Goal: Contribute content: Add original content to the website for others to see

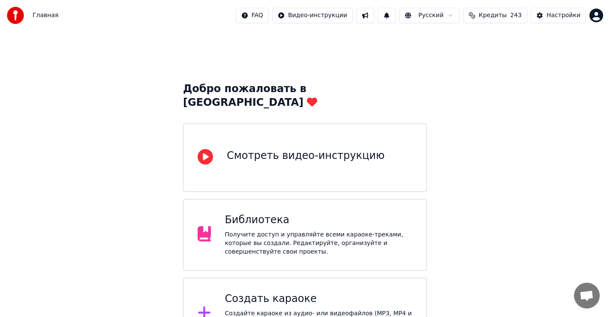
click at [270, 292] on div "Создать караоке" at bounding box center [318, 299] width 188 height 14
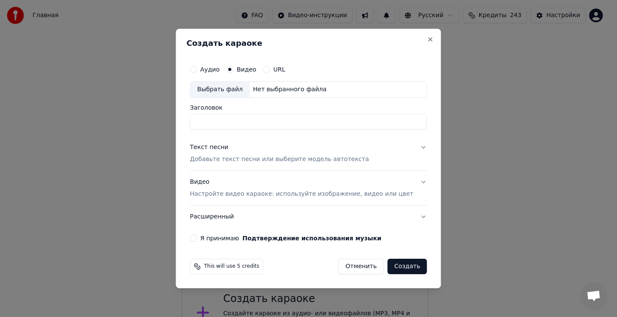
click at [234, 90] on div "Выбрать файл" at bounding box center [219, 89] width 59 height 15
drag, startPoint x: 318, startPoint y: 121, endPoint x: 278, endPoint y: 123, distance: 40.3
click at [278, 123] on input "**********" at bounding box center [308, 121] width 237 height 15
click at [257, 122] on input "**********" at bounding box center [308, 121] width 237 height 15
click at [276, 122] on input "**********" at bounding box center [308, 121] width 237 height 15
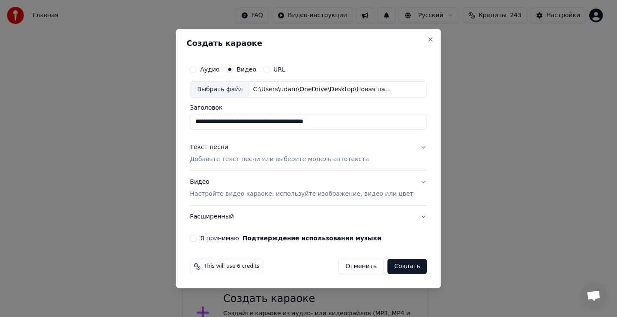
type input "**********"
click at [214, 147] on div "Текст песни" at bounding box center [209, 147] width 39 height 9
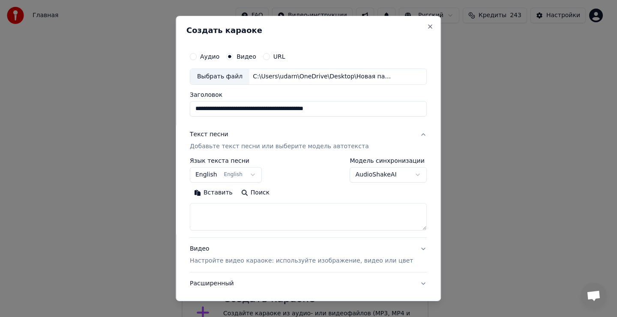
click at [228, 222] on textarea at bounding box center [308, 216] width 237 height 27
click at [233, 217] on textarea at bounding box center [308, 216] width 237 height 27
click at [224, 194] on button "Вставить" at bounding box center [213, 193] width 47 height 14
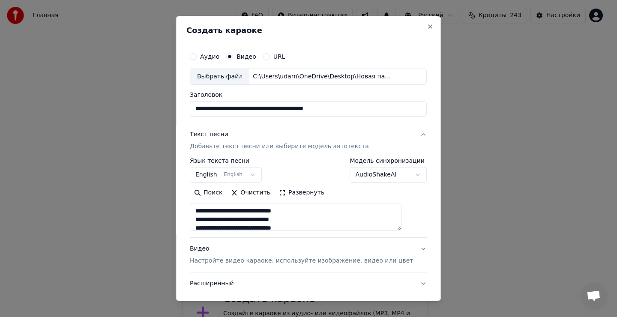
click at [212, 174] on button "English English" at bounding box center [226, 174] width 72 height 15
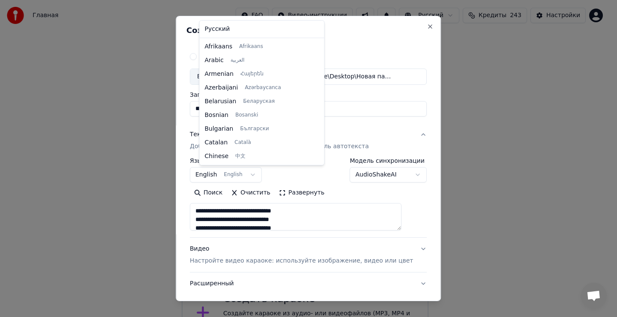
type textarea "**********"
select select "**"
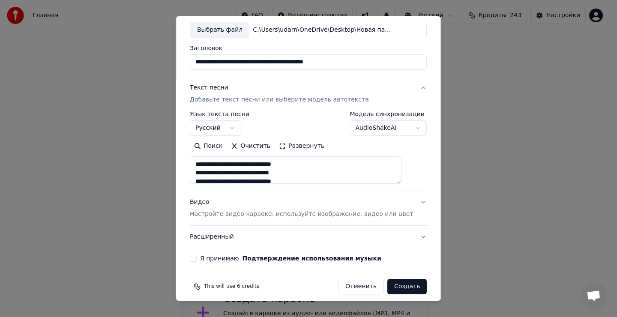
scroll to position [54, 0]
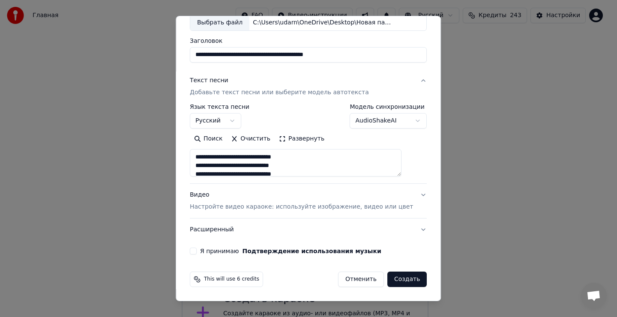
click at [197, 251] on button "Я принимаю Подтверждение использования музыки" at bounding box center [193, 251] width 7 height 7
click at [394, 281] on button "Создать" at bounding box center [406, 279] width 39 height 15
type textarea "**********"
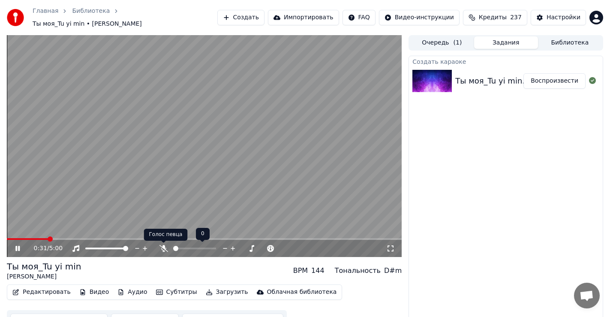
click at [165, 247] on icon at bounding box center [163, 248] width 9 height 7
click at [16, 250] on icon at bounding box center [17, 248] width 4 height 5
click at [39, 292] on button "Редактировать" at bounding box center [41, 292] width 65 height 12
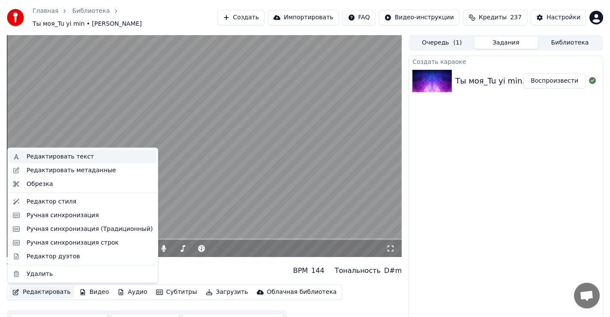
click at [62, 157] on div "Редактировать текст" at bounding box center [60, 157] width 67 height 9
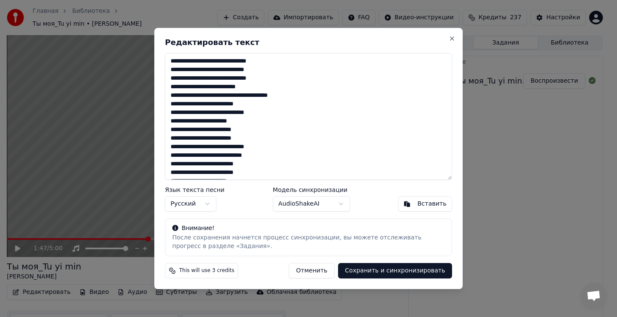
click at [269, 88] on textarea at bounding box center [308, 116] width 287 height 127
click at [250, 130] on textarea at bounding box center [308, 116] width 287 height 127
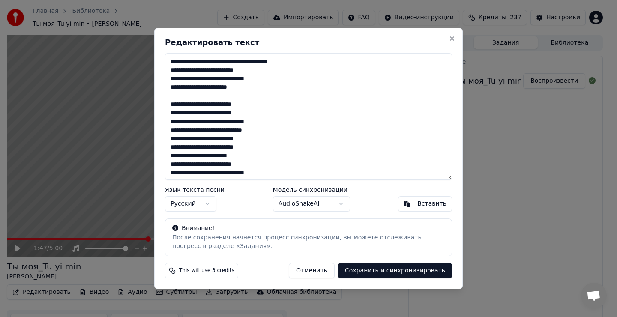
scroll to position [43, 0]
click at [258, 120] on textarea at bounding box center [308, 116] width 287 height 127
click at [268, 131] on textarea at bounding box center [308, 116] width 287 height 127
click at [247, 89] on textarea at bounding box center [308, 116] width 287 height 127
click at [271, 140] on textarea at bounding box center [308, 116] width 287 height 127
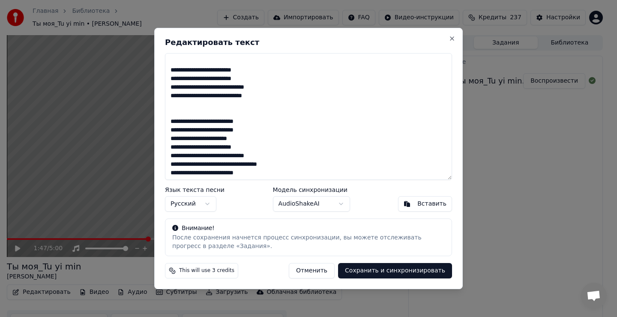
scroll to position [86, 0]
click at [249, 147] on textarea at bounding box center [308, 116] width 287 height 127
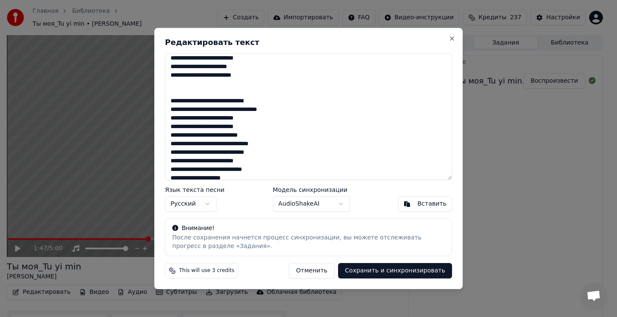
scroll to position [171, 0]
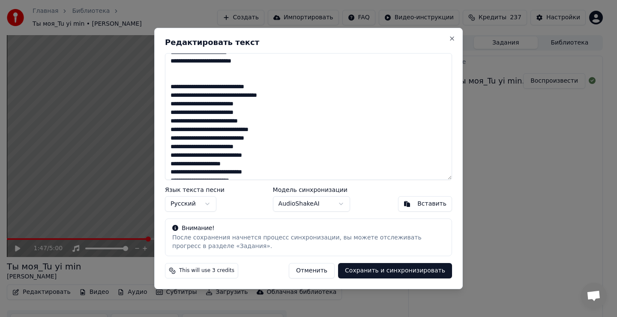
click at [263, 114] on textarea at bounding box center [308, 116] width 287 height 127
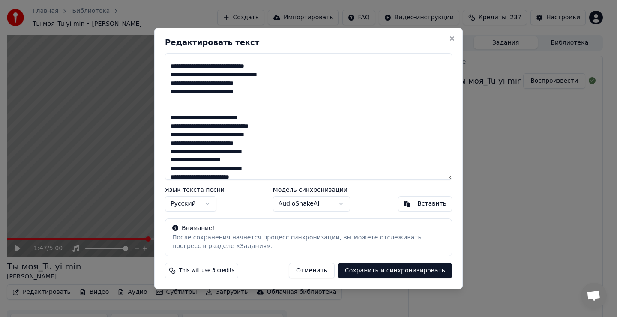
scroll to position [214, 0]
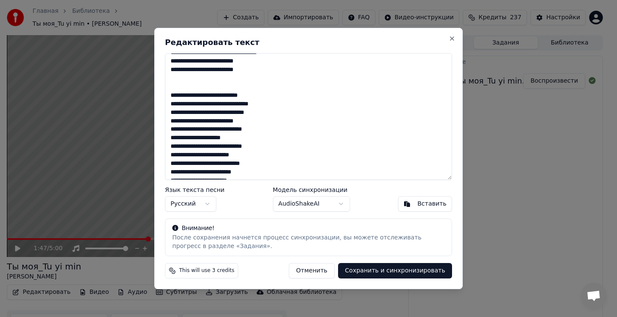
click at [255, 121] on textarea at bounding box center [308, 116] width 287 height 127
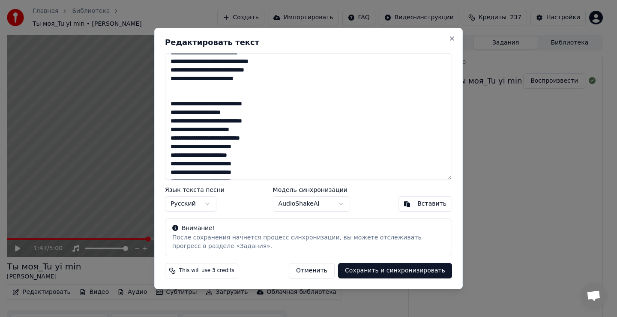
scroll to position [257, 0]
click at [260, 131] on textarea at bounding box center [308, 116] width 287 height 127
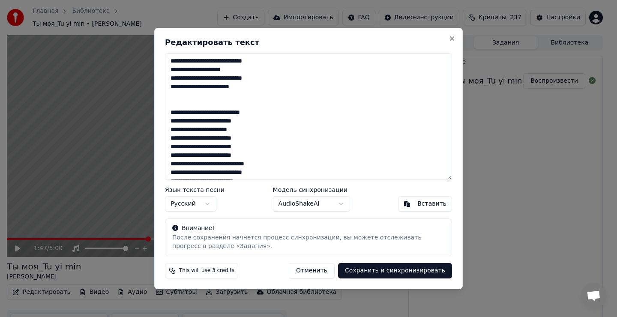
scroll to position [300, 0]
click at [247, 140] on textarea at bounding box center [308, 116] width 287 height 127
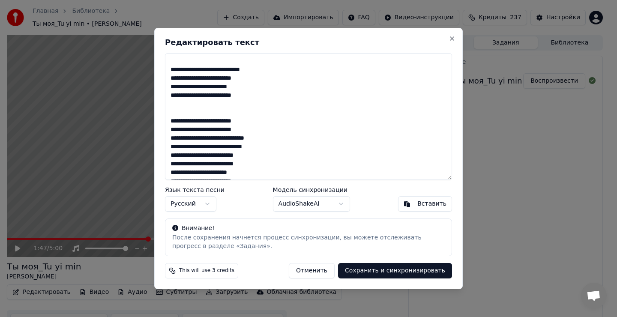
scroll to position [343, 0]
click at [257, 138] on textarea at bounding box center [308, 116] width 287 height 127
click at [271, 148] on textarea at bounding box center [308, 116] width 287 height 127
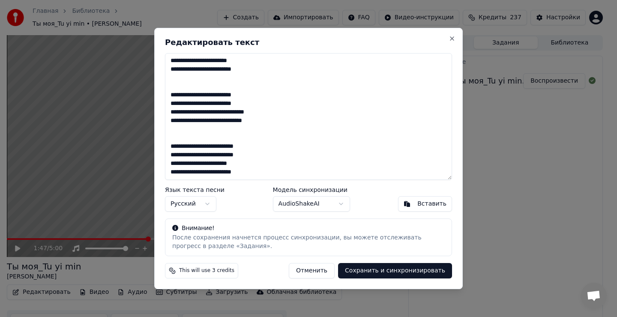
scroll to position [369, 0]
type textarea "**********"
click at [401, 270] on button "Сохранить и синхронизировать" at bounding box center [395, 270] width 114 height 15
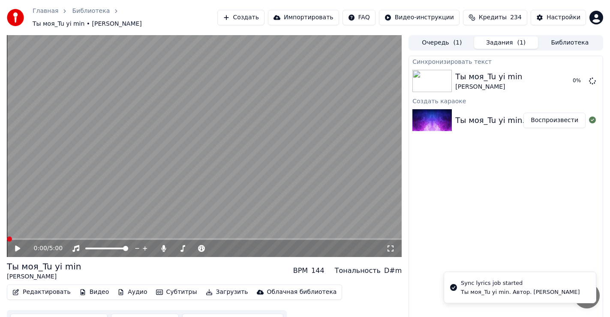
click at [7, 242] on span at bounding box center [9, 238] width 5 height 5
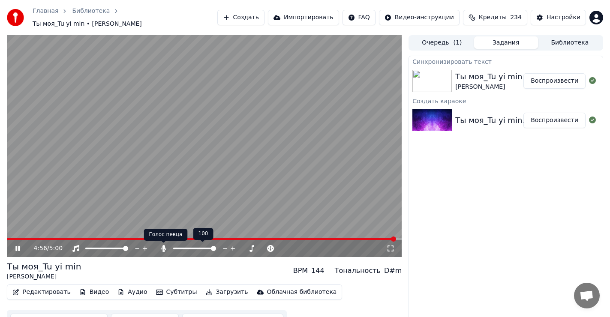
click at [165, 247] on icon at bounding box center [163, 248] width 9 height 7
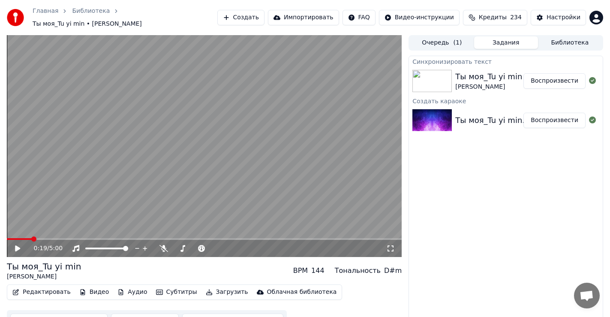
click at [31, 238] on span at bounding box center [19, 239] width 25 height 2
click at [17, 248] on icon at bounding box center [17, 248] width 5 height 6
click at [164, 248] on icon at bounding box center [163, 248] width 9 height 7
click at [163, 246] on icon at bounding box center [163, 248] width 5 height 7
click at [162, 248] on icon at bounding box center [163, 248] width 9 height 7
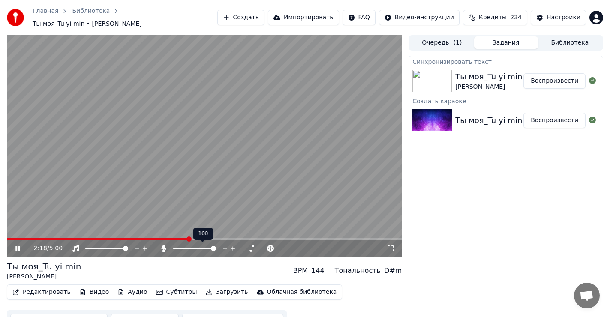
click at [163, 248] on icon at bounding box center [163, 248] width 5 height 7
click at [7, 240] on span at bounding box center [7, 239] width 0 height 2
click at [18, 249] on icon at bounding box center [24, 248] width 20 height 7
click at [49, 294] on button "Редактировать" at bounding box center [41, 292] width 65 height 12
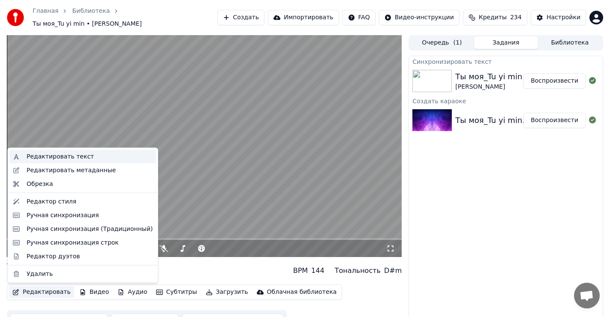
click at [80, 158] on div "Редактировать текст" at bounding box center [60, 157] width 67 height 9
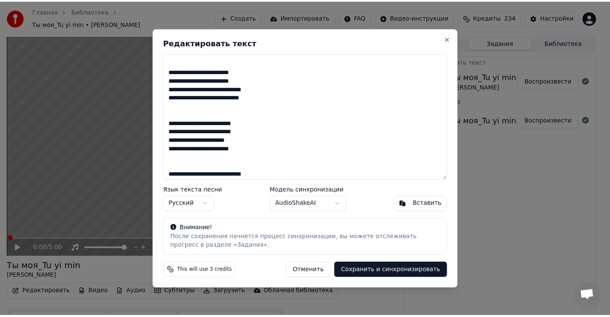
scroll to position [86, 0]
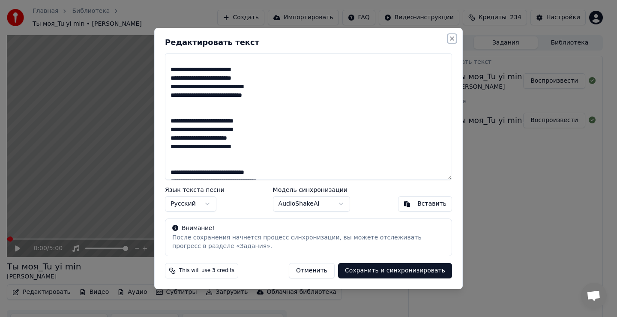
drag, startPoint x: 450, startPoint y: 37, endPoint x: 455, endPoint y: 42, distance: 7.3
click at [451, 38] on button "Close" at bounding box center [452, 38] width 7 height 7
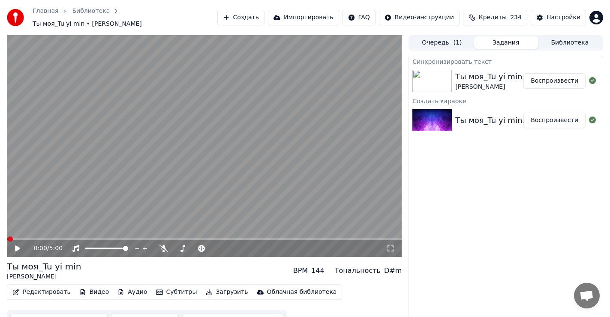
click at [213, 292] on button "Загрузить" at bounding box center [226, 292] width 49 height 12
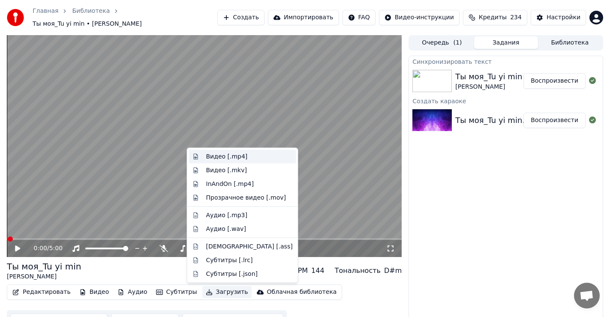
click at [227, 159] on div "Видео [.mp4]" at bounding box center [227, 157] width 42 height 9
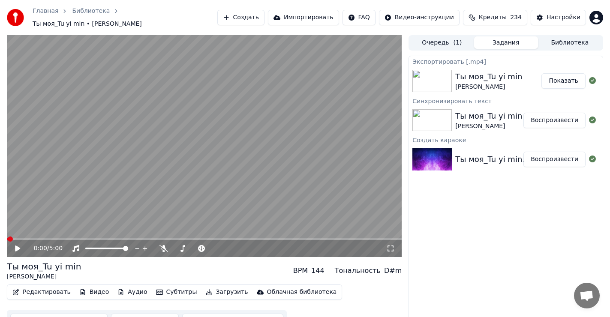
click at [565, 81] on button "Показать" at bounding box center [563, 80] width 44 height 15
